Goal: Transaction & Acquisition: Purchase product/service

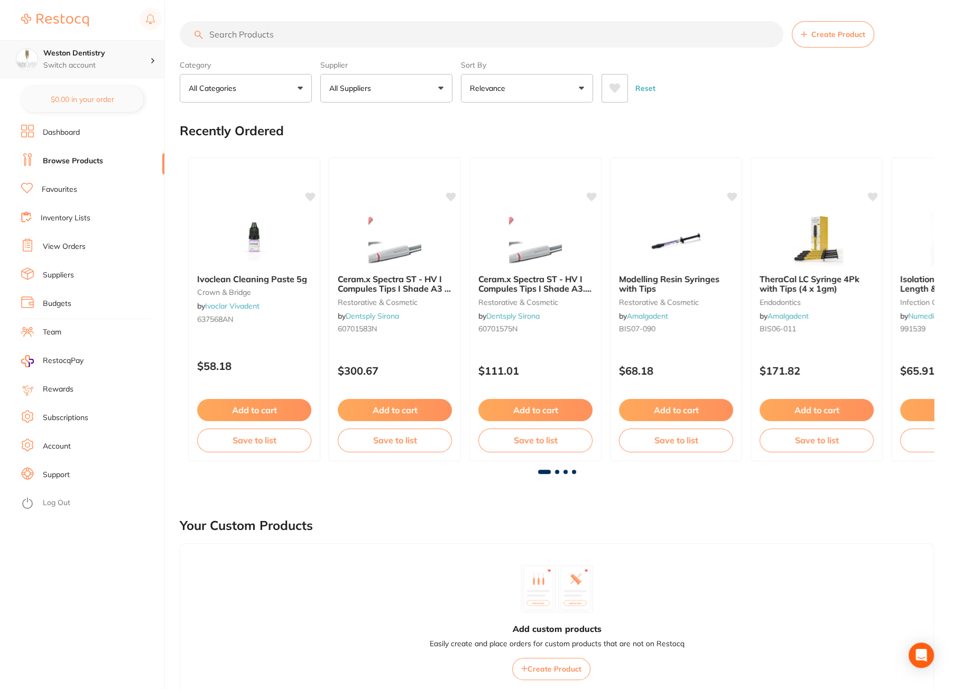
click at [88, 65] on p "Switch account" at bounding box center [96, 65] width 107 height 11
click at [256, 144] on div "Recently Ordered" at bounding box center [557, 130] width 754 height 35
click at [61, 133] on link "Dashboard" at bounding box center [61, 132] width 37 height 11
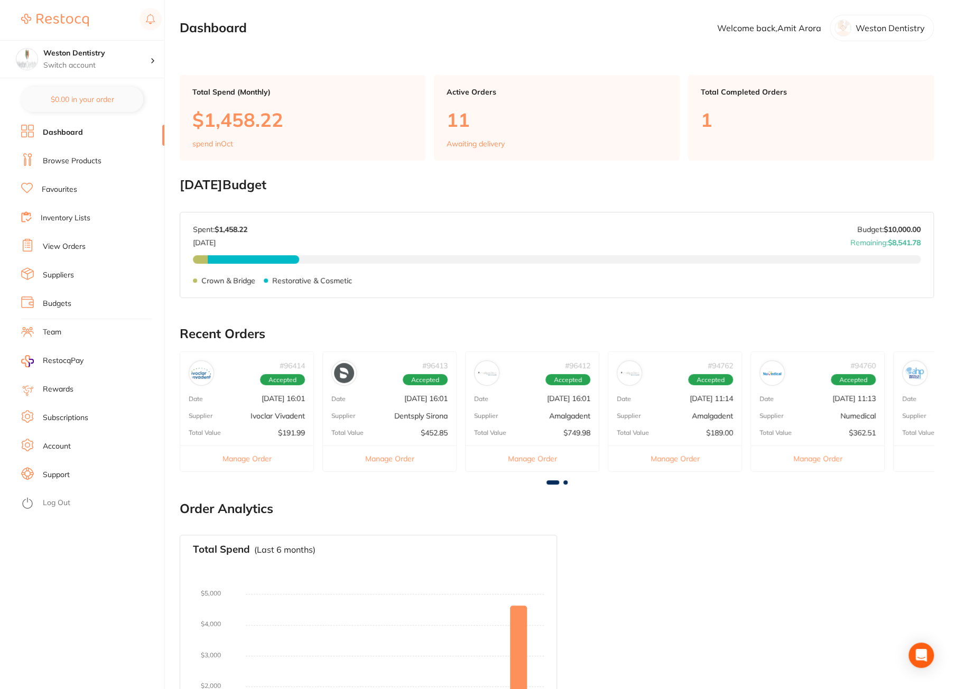
click at [404, 401] on p "[DATE] 16:01" at bounding box center [425, 398] width 43 height 8
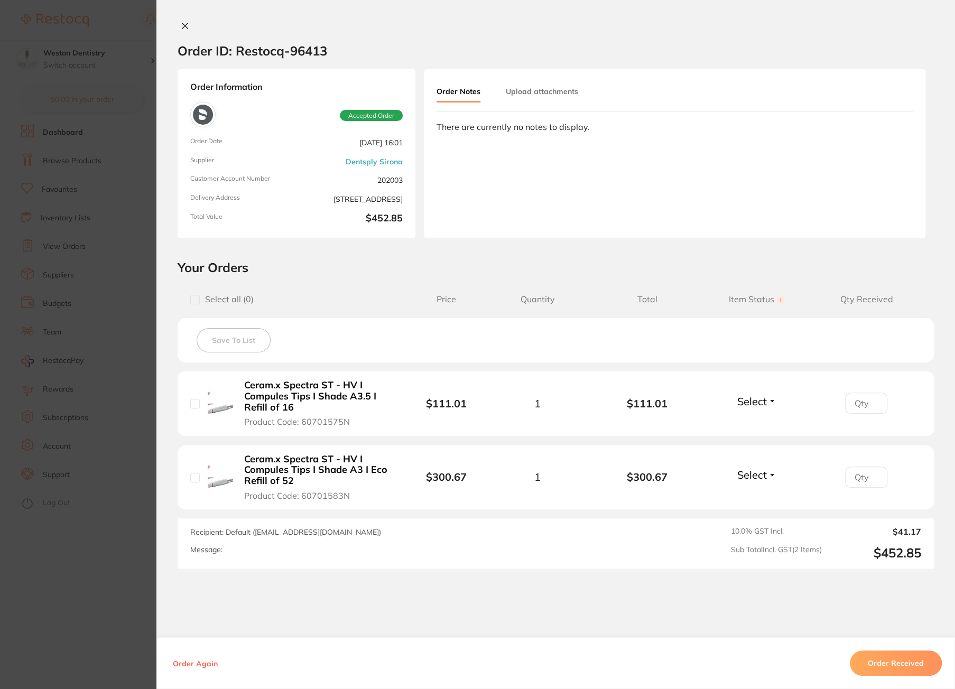
click at [182, 27] on icon at bounding box center [185, 26] width 8 height 8
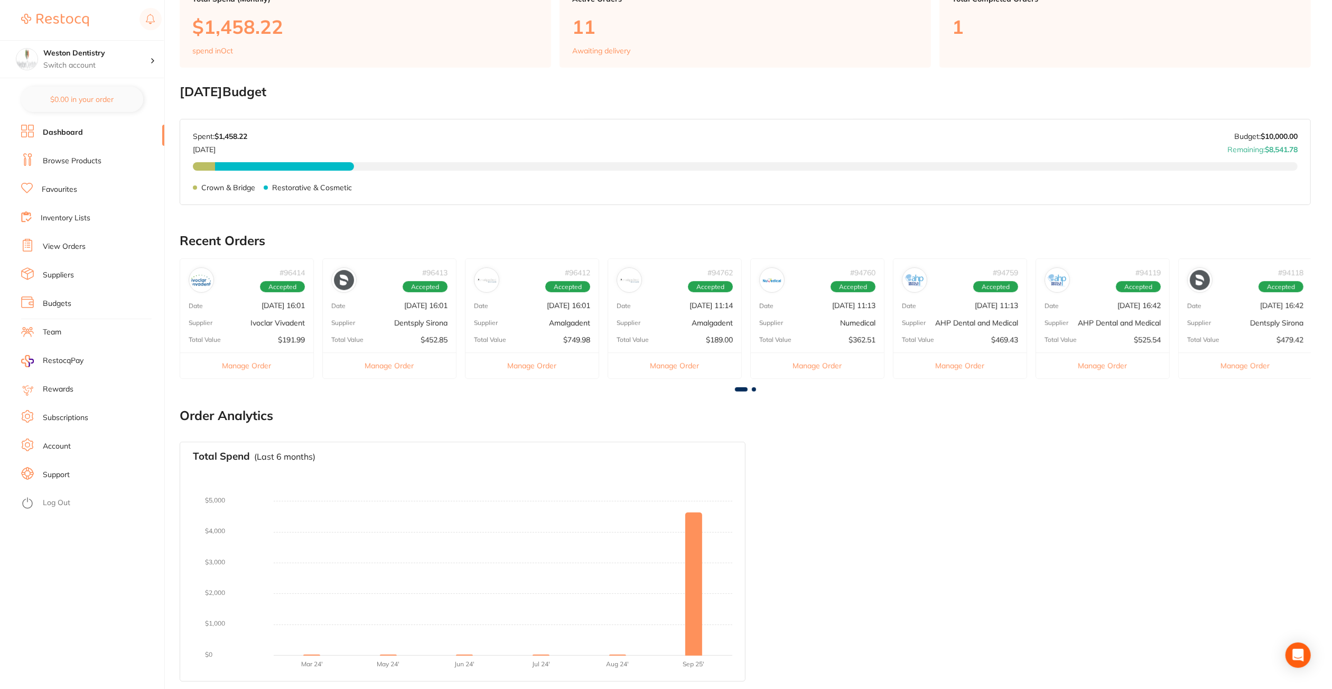
click at [956, 333] on div "# 94118 Accepted Date [DATE] 16:42 Supplier Dentsply Sirona Total Value $479.42…" at bounding box center [1245, 318] width 134 height 120
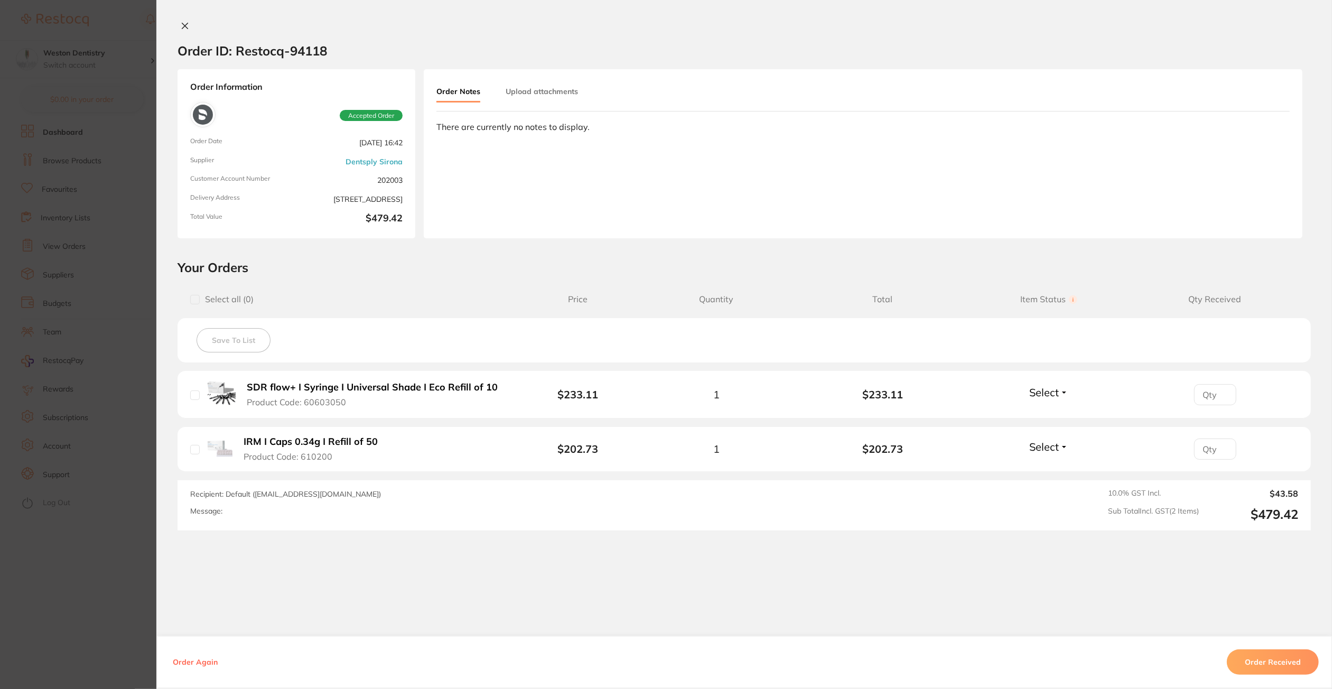
click at [244, 397] on button "SDR flow+ I Syringe I Universal Shade I Eco Refill of 10 Product Code: 60603050" at bounding box center [375, 394] width 263 height 26
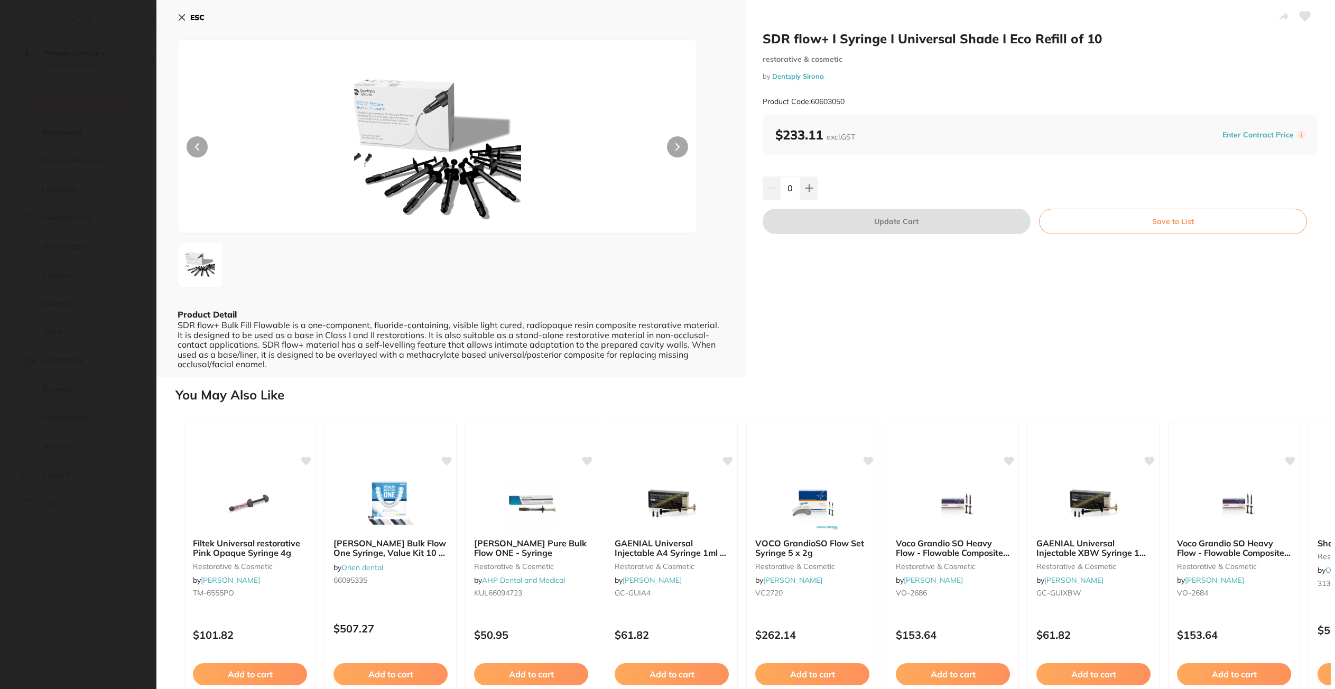
click at [192, 14] on b "ESC" at bounding box center [197, 18] width 14 height 10
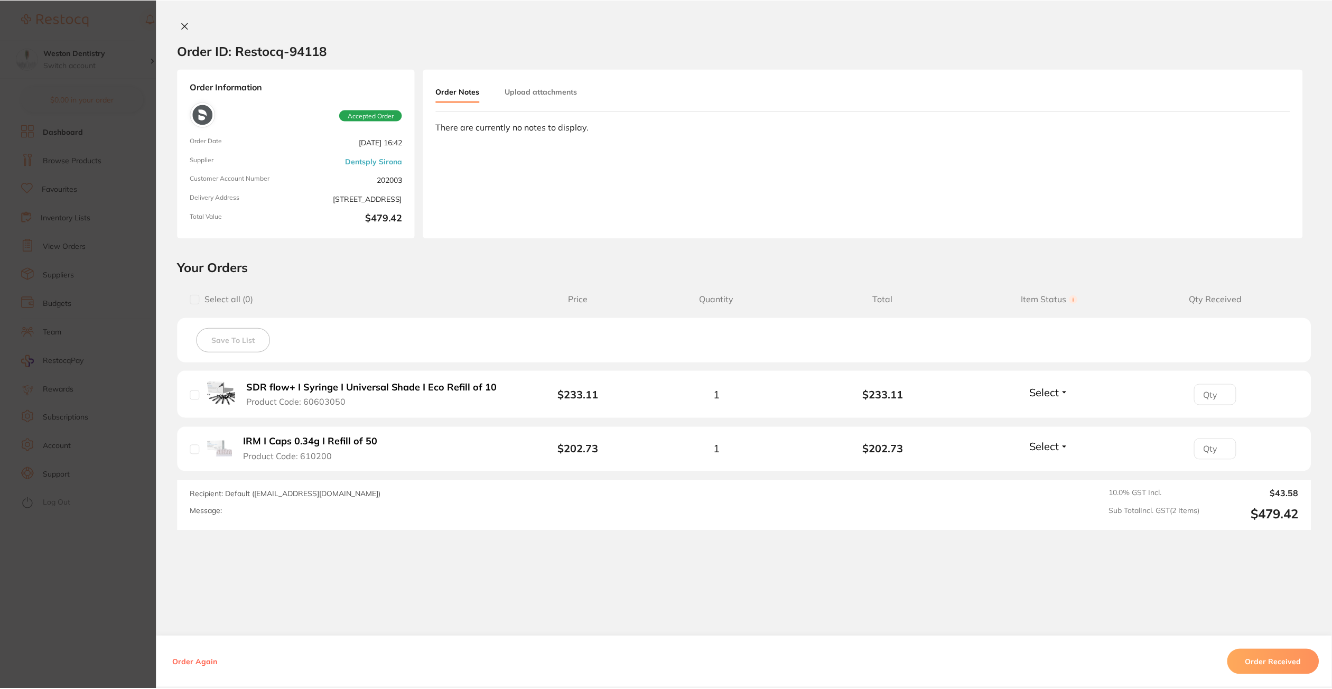
scroll to position [93, 0]
click at [132, 235] on section "Order ID: Restocq- 94118 Order Information Accepted Order Order Date [DATE] 16:…" at bounding box center [666, 344] width 1332 height 689
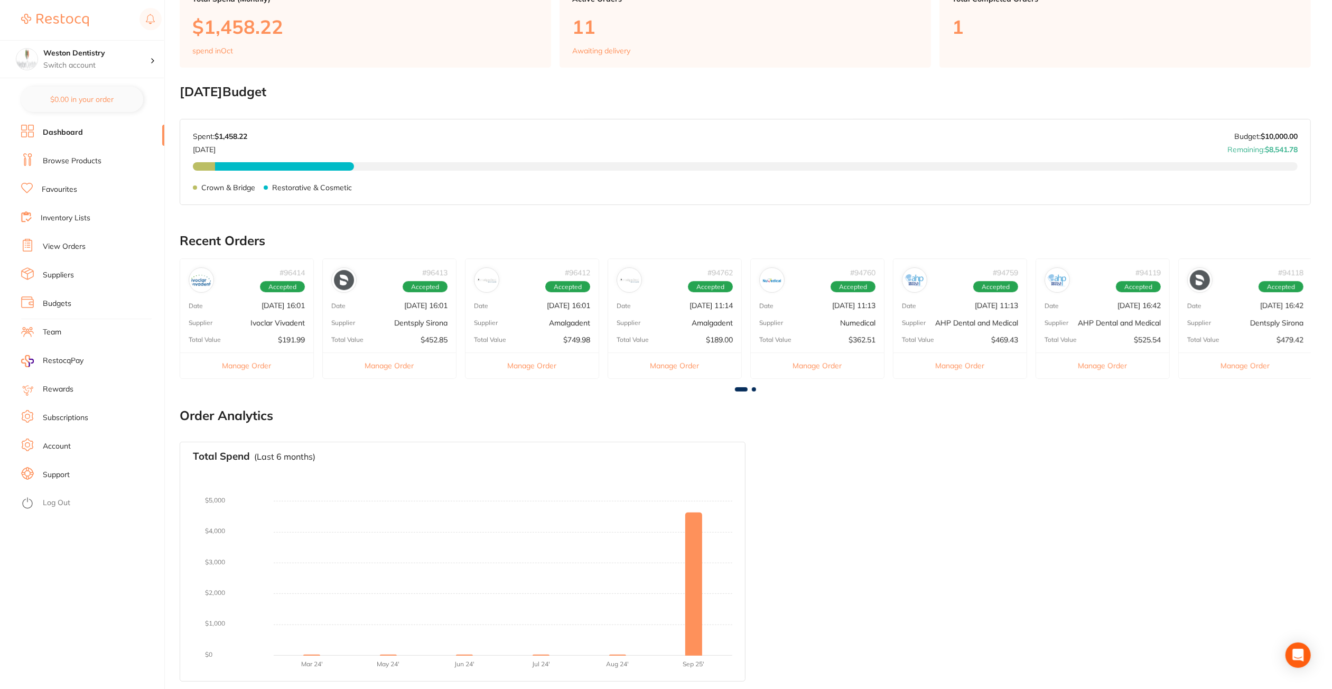
click at [956, 315] on div "# 94118 Accepted Date [DATE] 16:42 Supplier Dentsply Sirona Total Value $479.42…" at bounding box center [1245, 318] width 134 height 120
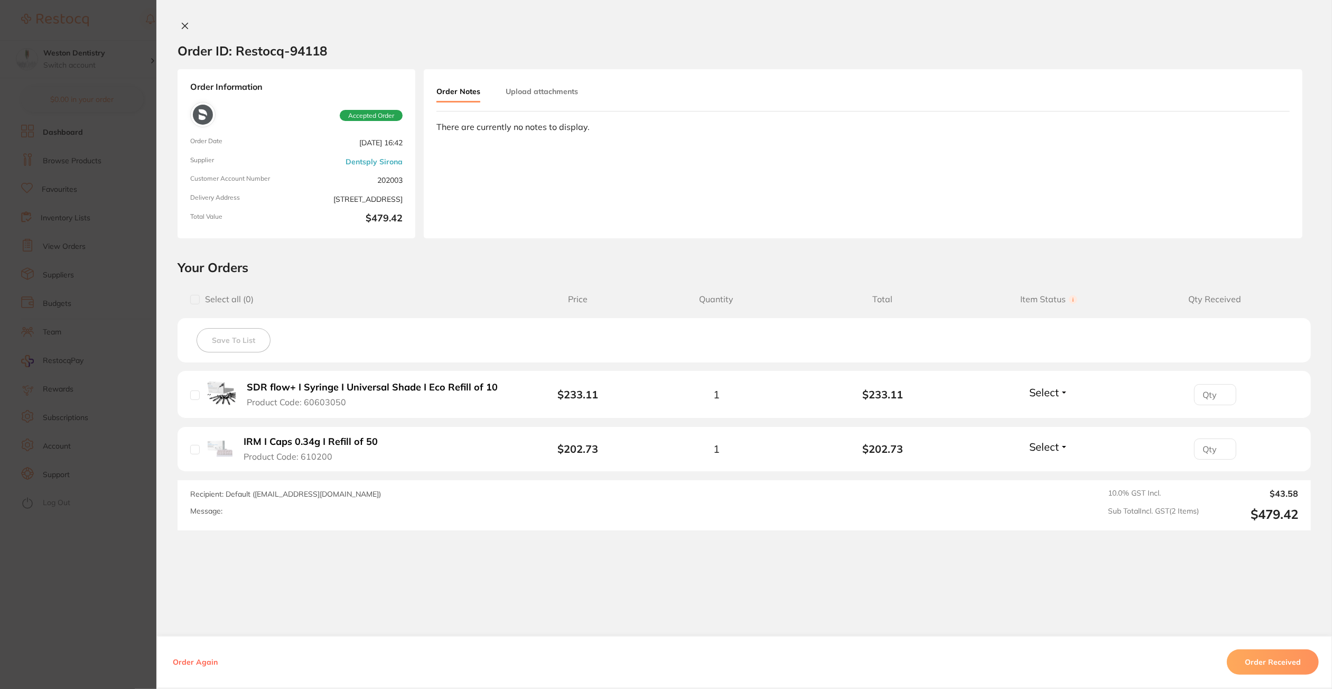
click at [193, 395] on input "checkbox" at bounding box center [195, 395] width 10 height 10
checkbox input "true"
click at [185, 665] on button "Order Again" at bounding box center [195, 662] width 51 height 10
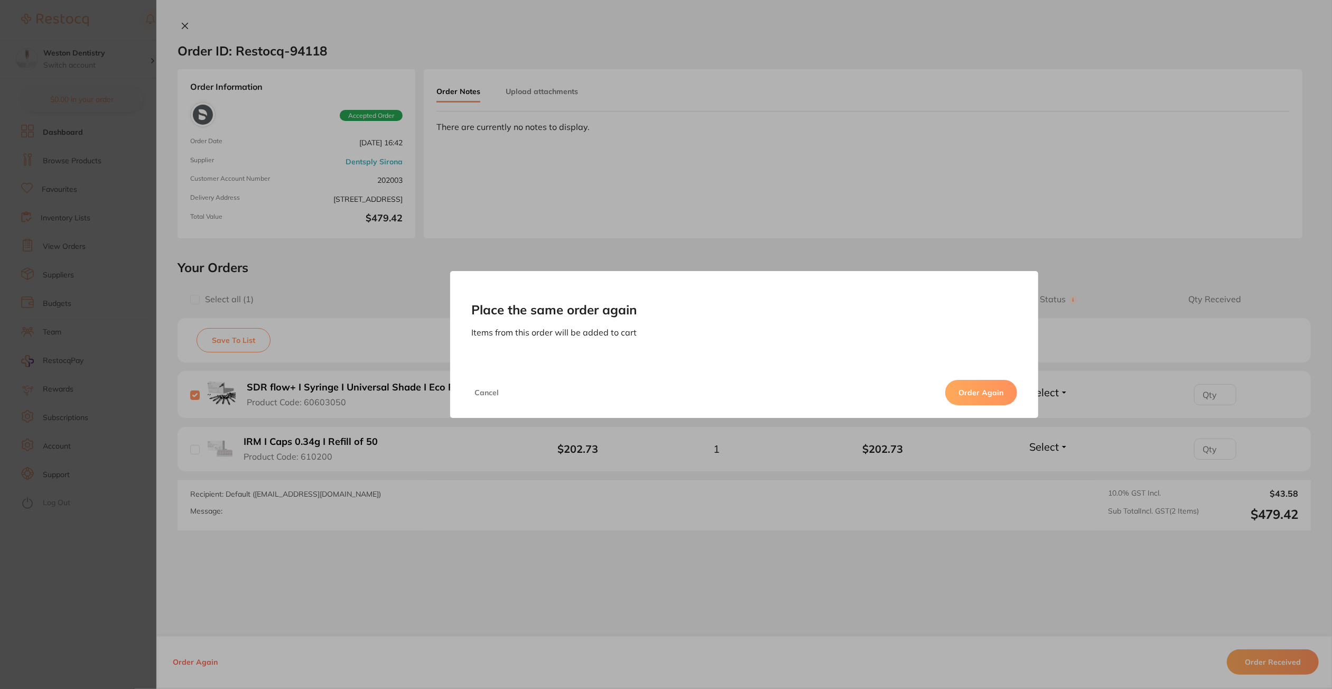
click at [956, 393] on button "Order Again" at bounding box center [981, 392] width 72 height 25
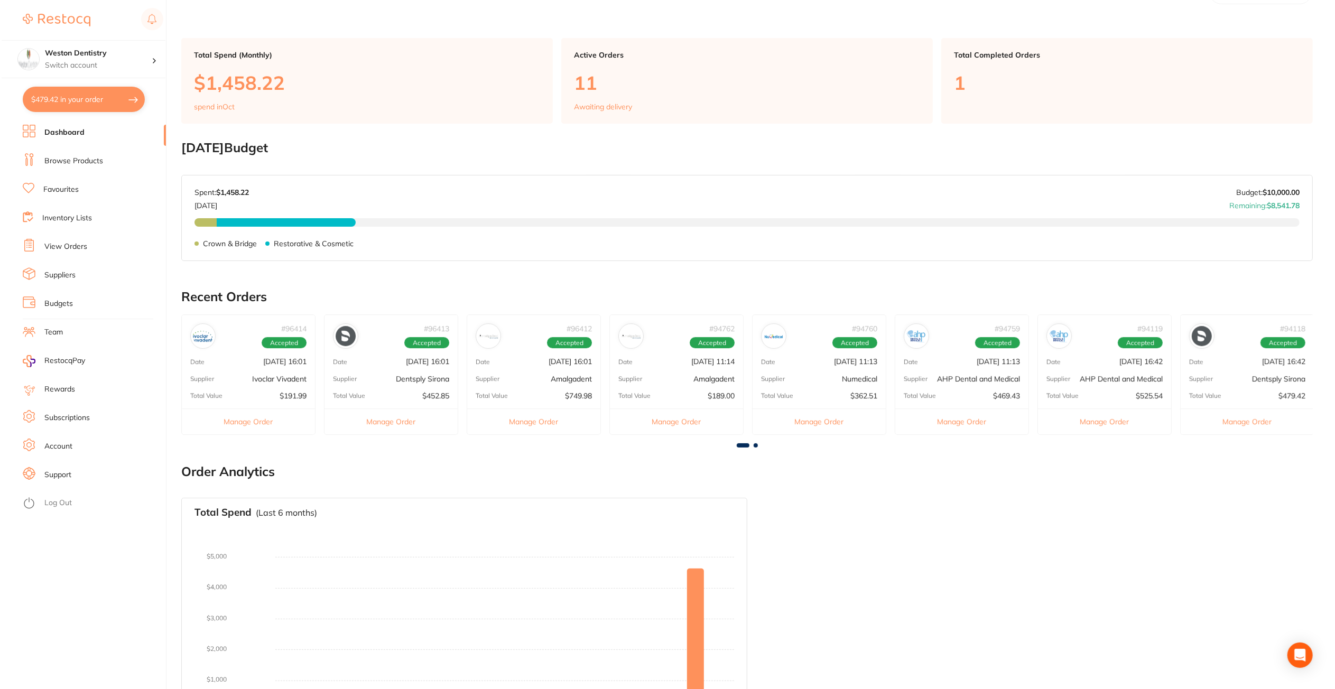
scroll to position [0, 0]
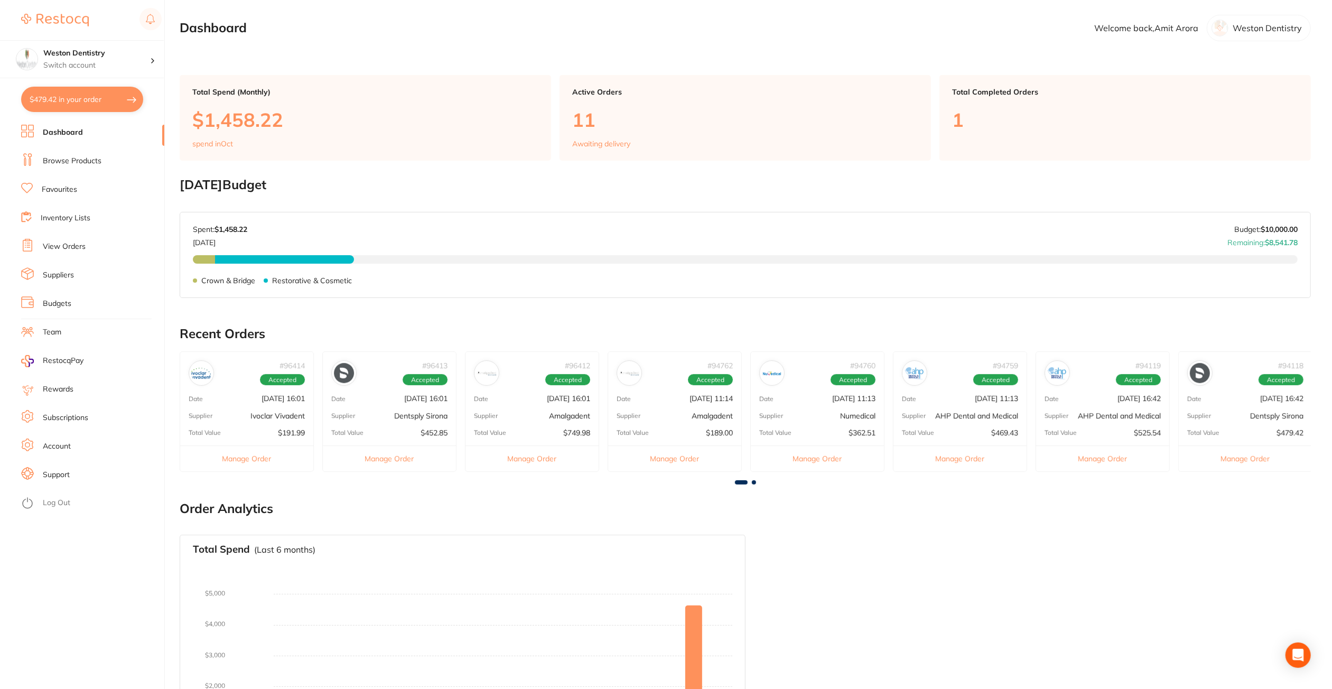
click at [97, 98] on button "$479.42 in your order" at bounding box center [82, 99] width 122 height 25
checkbox input "true"
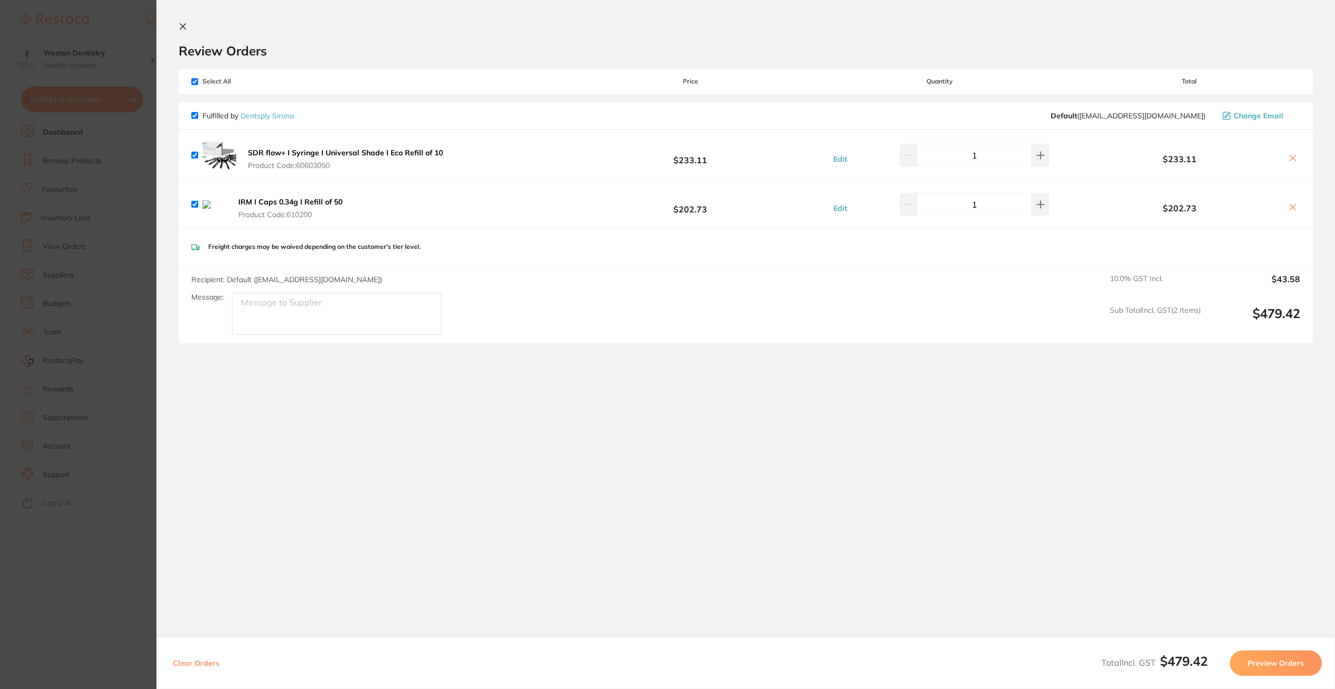
click at [193, 204] on input "checkbox" at bounding box center [194, 204] width 7 height 7
checkbox input "false"
click at [956, 208] on button at bounding box center [1292, 207] width 15 height 11
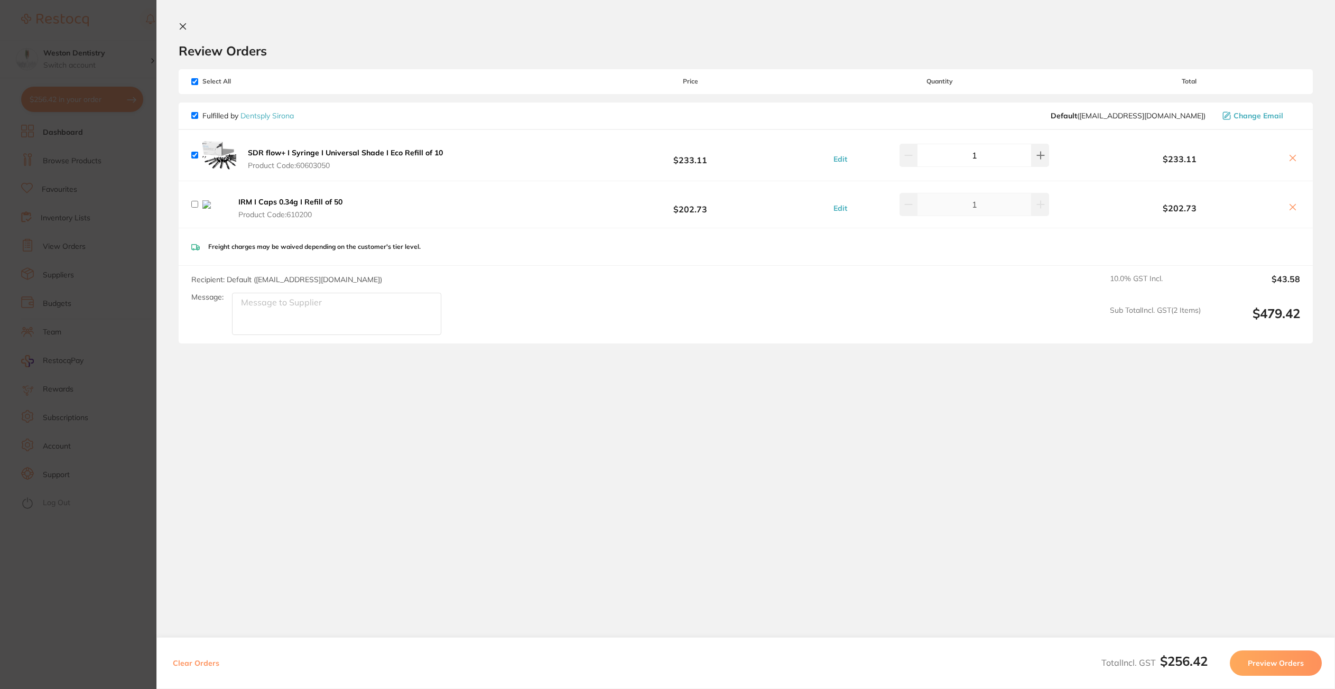
checkbox input "true"
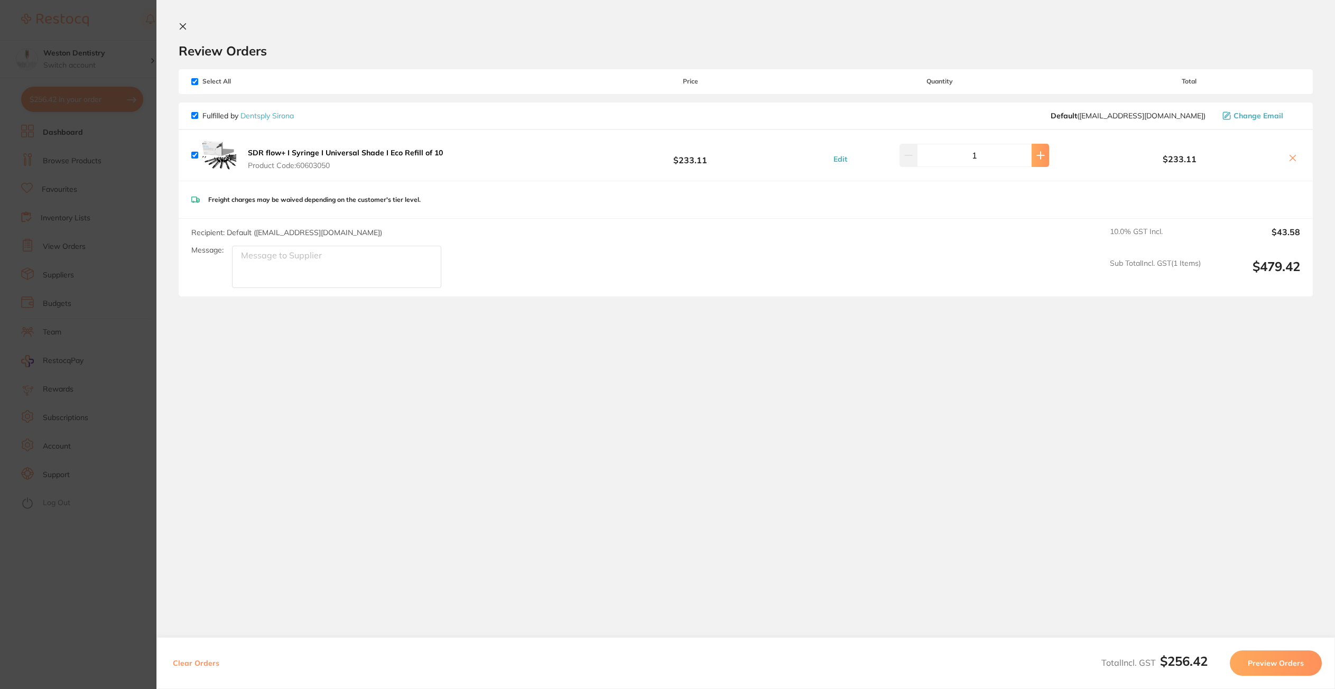
click at [956, 156] on button at bounding box center [1039, 155] width 17 height 23
type input "2"
click at [956, 666] on button "Preview Orders" at bounding box center [1275, 662] width 92 height 25
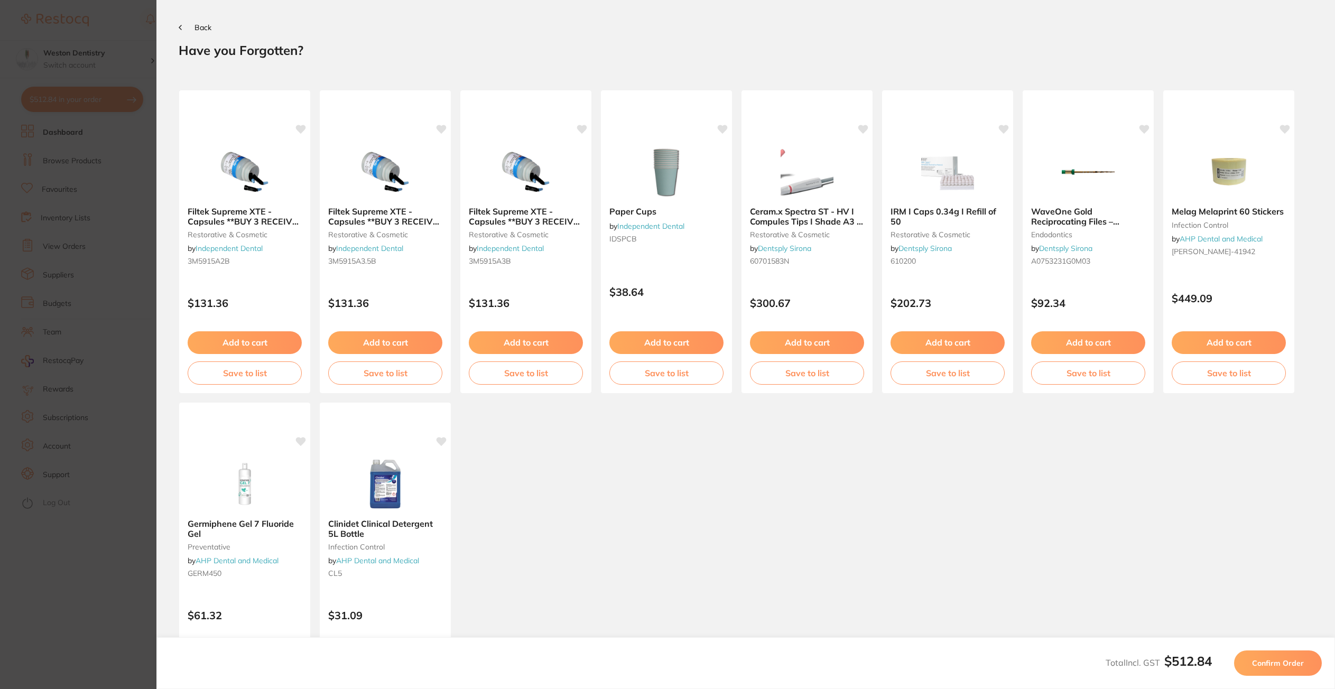
click at [956, 670] on button "Confirm Order" at bounding box center [1278, 662] width 88 height 25
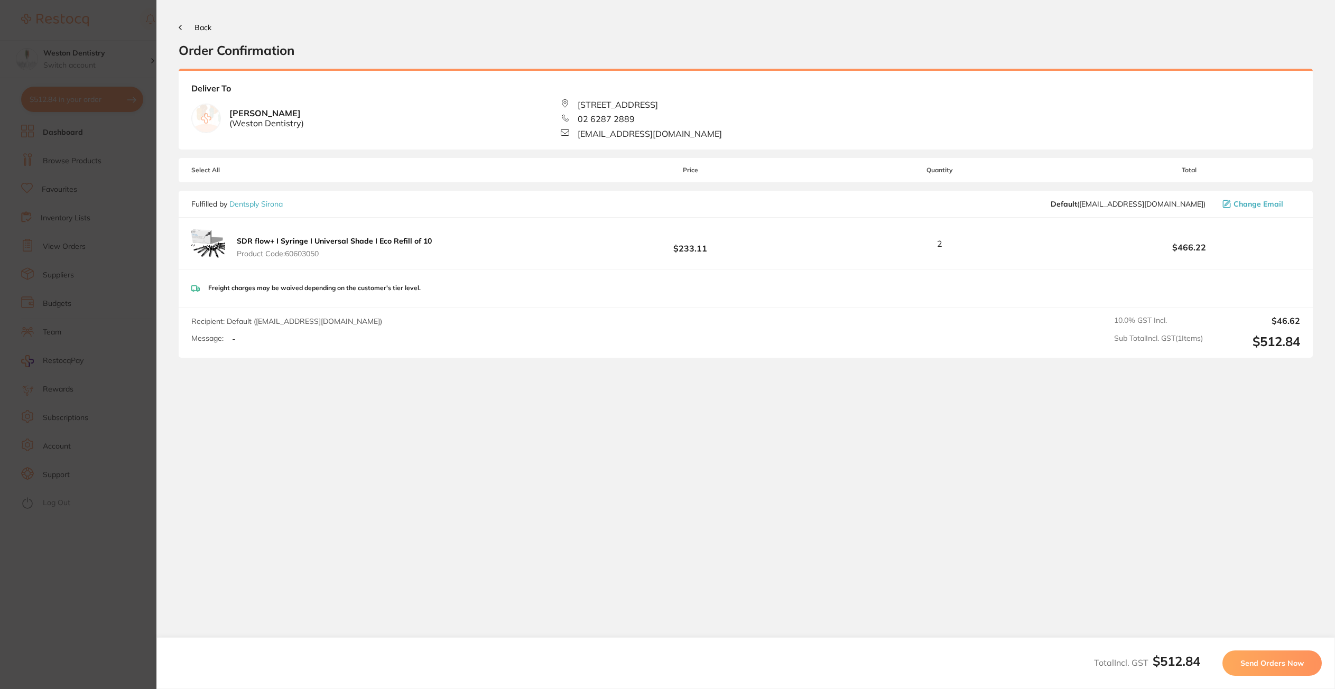
click at [956, 664] on span "Send Orders Now" at bounding box center [1271, 663] width 63 height 10
